Goal: Task Accomplishment & Management: Manage account settings

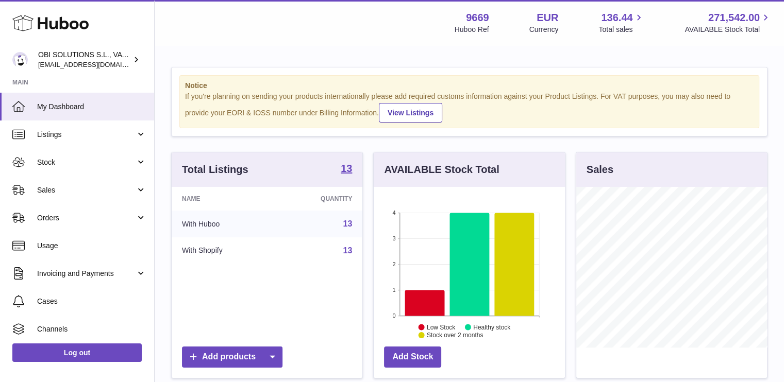
scroll to position [161, 191]
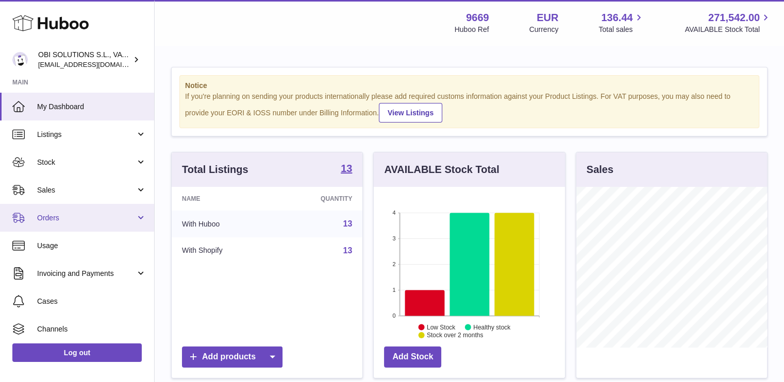
click at [79, 214] on span "Orders" at bounding box center [86, 218] width 98 height 10
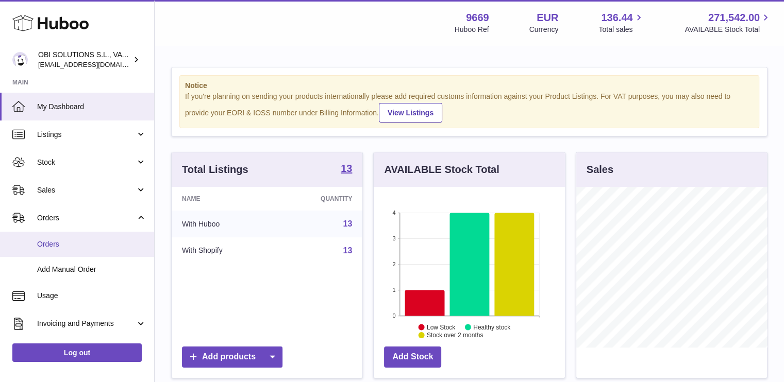
click at [85, 238] on link "Orders" at bounding box center [77, 244] width 154 height 25
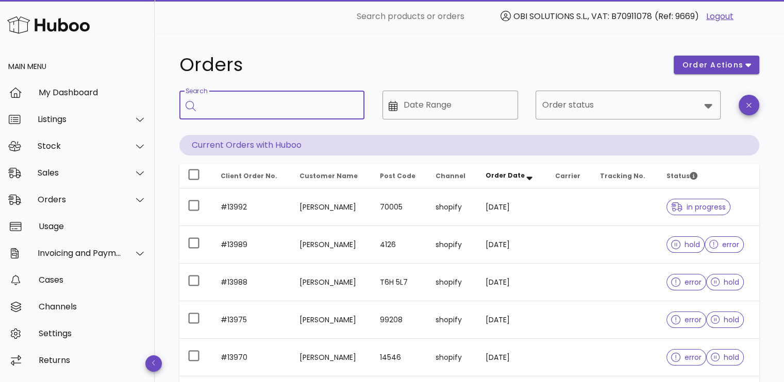
click at [258, 103] on input "Search" at bounding box center [279, 105] width 154 height 16
paste input "**********"
type input "**********"
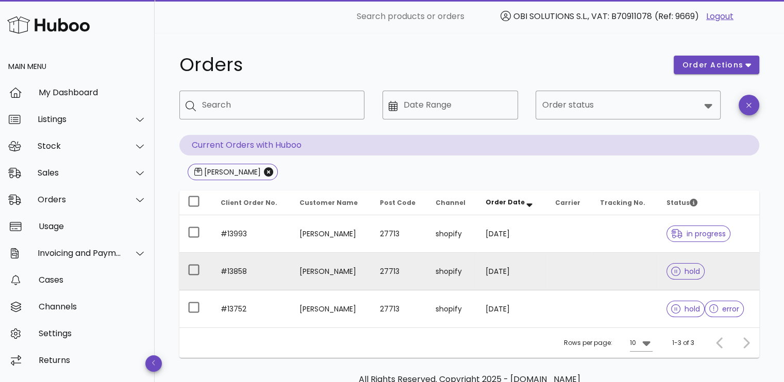
click at [565, 267] on td at bounding box center [569, 272] width 45 height 38
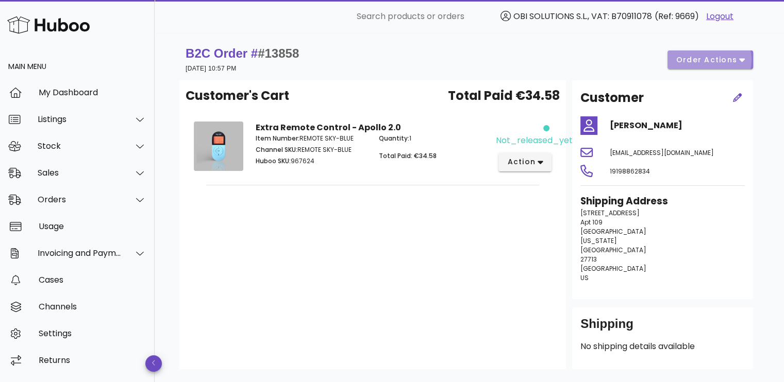
click at [685, 64] on span "order actions" at bounding box center [707, 60] width 62 height 11
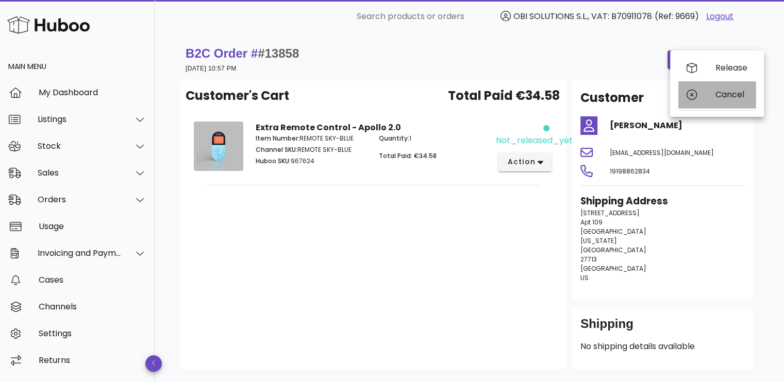
click at [700, 96] on div "Cancel" at bounding box center [716, 94] width 77 height 27
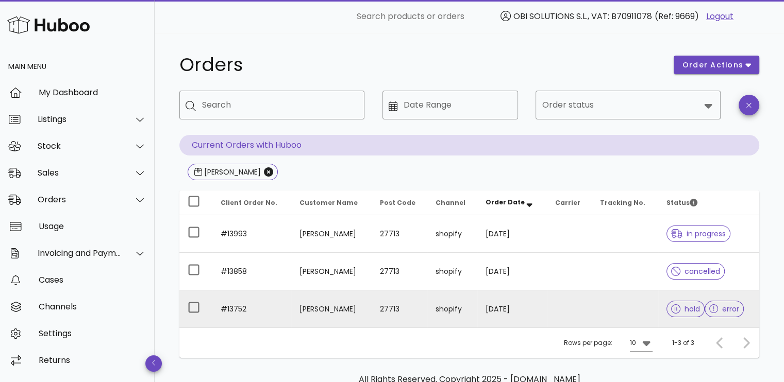
click at [562, 297] on td at bounding box center [569, 309] width 45 height 37
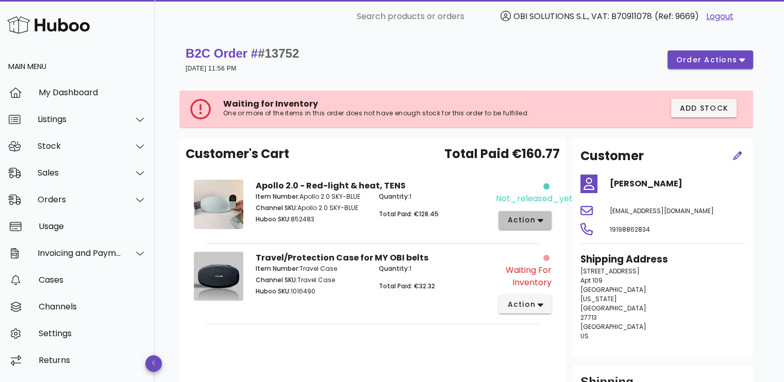
click at [528, 221] on span "action" at bounding box center [521, 220] width 29 height 11
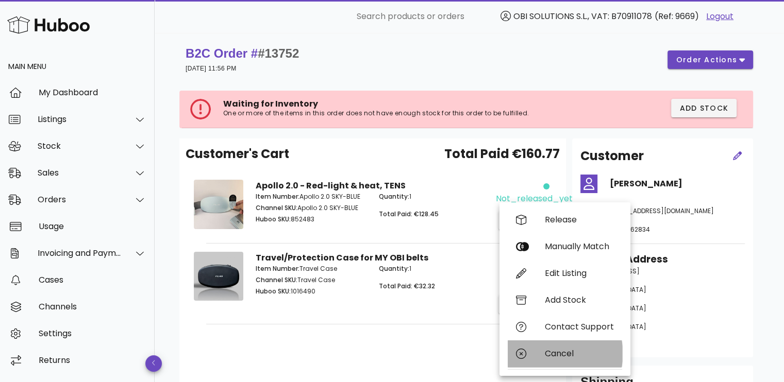
click at [562, 352] on div "Cancel" at bounding box center [579, 354] width 69 height 10
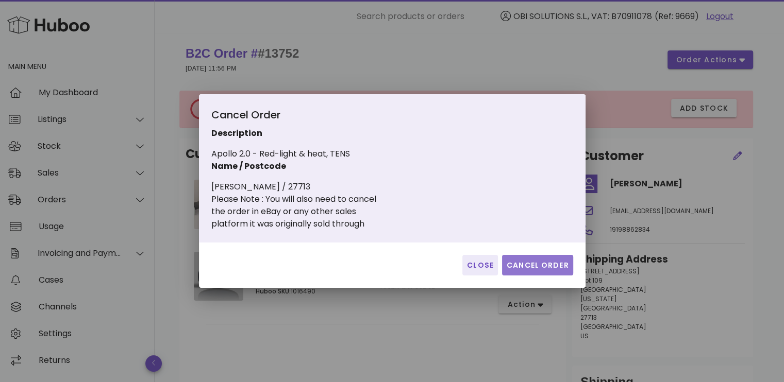
click at [549, 267] on span "Cancel Order" at bounding box center [537, 265] width 63 height 11
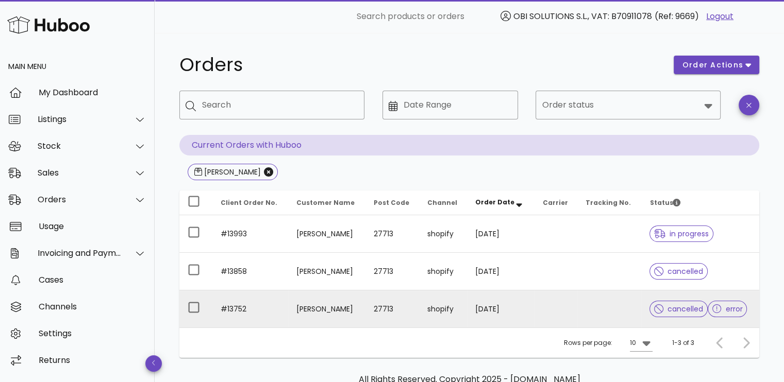
click at [555, 309] on td at bounding box center [555, 309] width 43 height 37
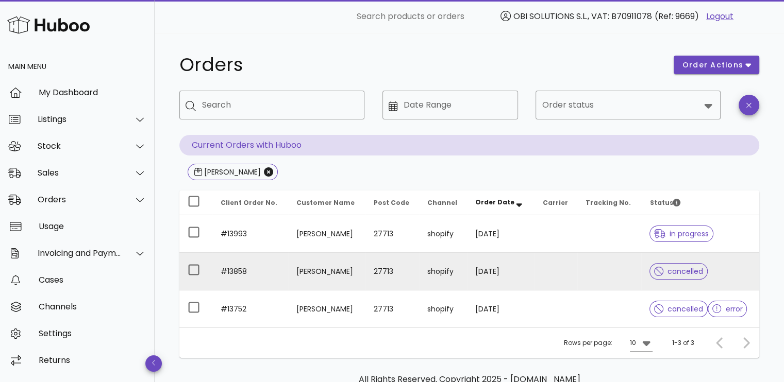
click at [509, 263] on td "04/08/2025" at bounding box center [500, 272] width 67 height 38
